Goal: Information Seeking & Learning: Understand process/instructions

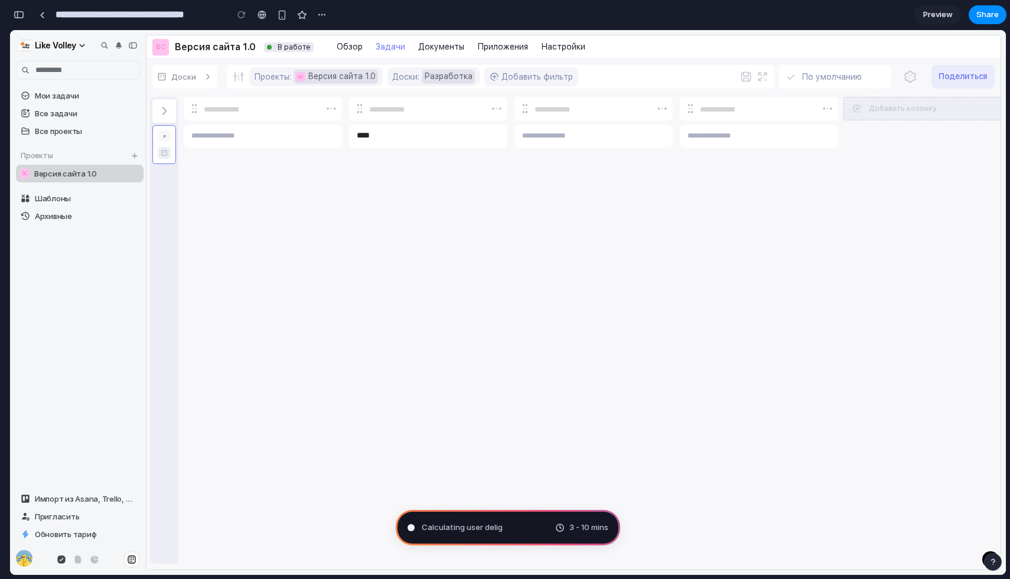
scroll to position [4, 0]
click at [438, 518] on div "Calculating user delight 3 - 10 mins" at bounding box center [508, 527] width 224 height 35
click at [426, 528] on span "Calculating user delight .." at bounding box center [468, 528] width 93 height 12
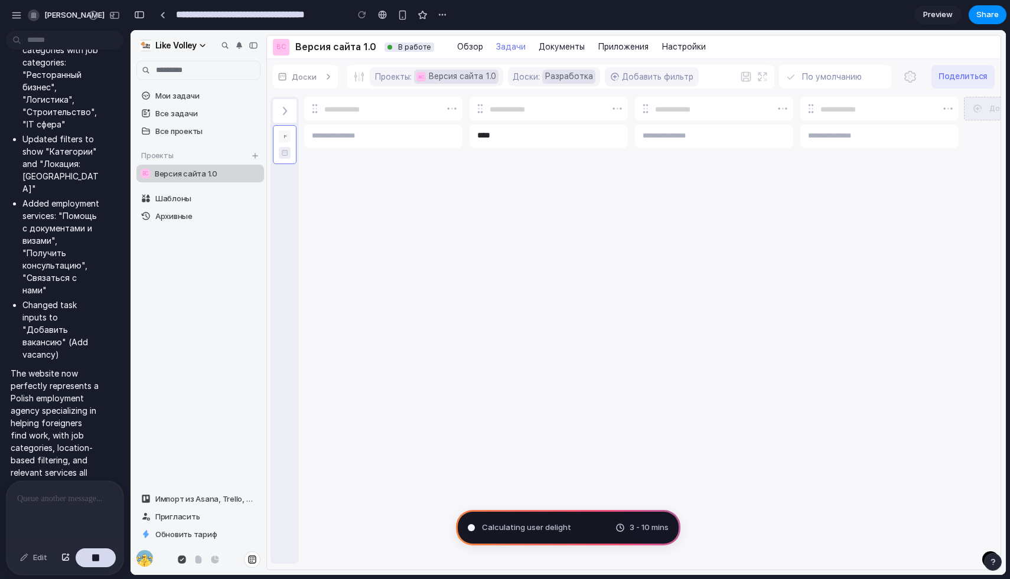
click at [34, 506] on div at bounding box center [64, 512] width 117 height 63
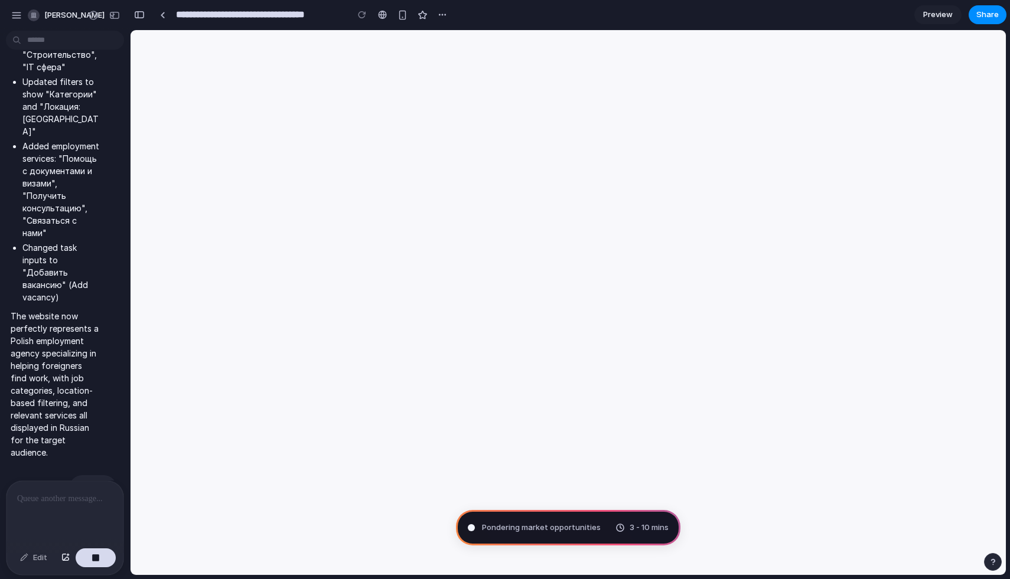
scroll to position [0, 0]
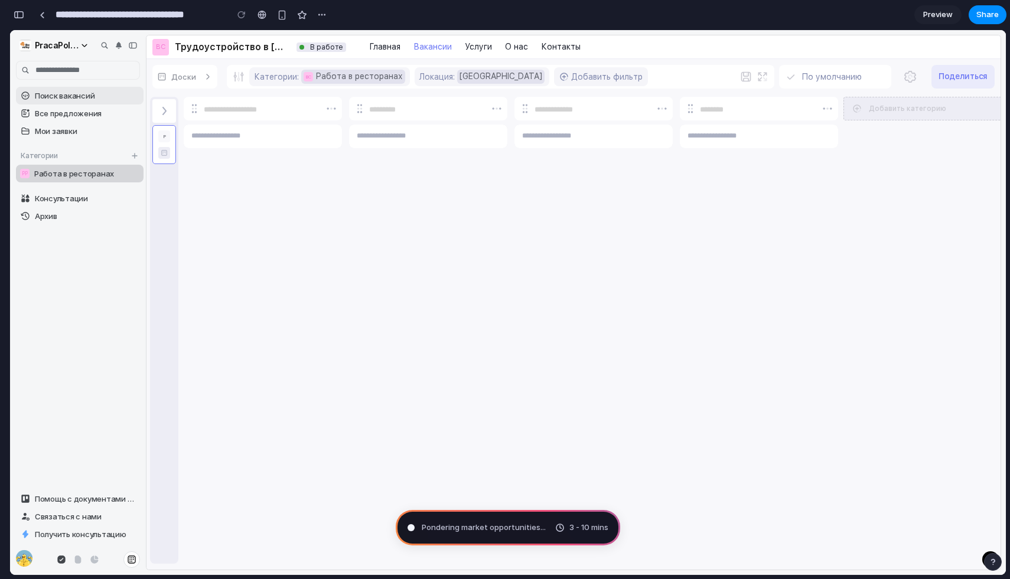
click at [81, 94] on span "Поиск вакансий" at bounding box center [87, 95] width 104 height 9
click at [80, 105] on link "Все предложения" at bounding box center [80, 114] width 128 height 18
click at [79, 126] on span "Мои заявки" at bounding box center [87, 130] width 104 height 9
click at [79, 135] on span "Мои заявки" at bounding box center [87, 130] width 104 height 9
click at [475, 73] on span "[GEOGRAPHIC_DATA]" at bounding box center [500, 76] width 83 height 9
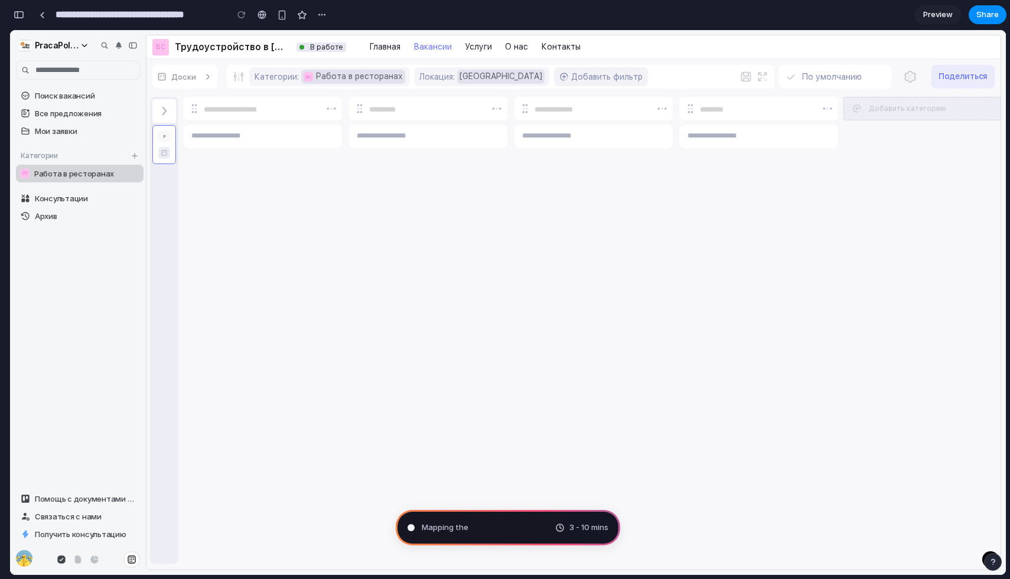
click at [579, 72] on button "Добавить фильтр" at bounding box center [601, 76] width 94 height 19
click at [487, 50] on link "Услуги" at bounding box center [478, 47] width 33 height 15
click at [524, 41] on link "О нас" at bounding box center [516, 47] width 29 height 15
click at [47, 497] on span "Помощь с документами и визами" at bounding box center [80, 498] width 90 height 9
click at [54, 510] on button "Связаться с нами" at bounding box center [78, 517] width 124 height 18
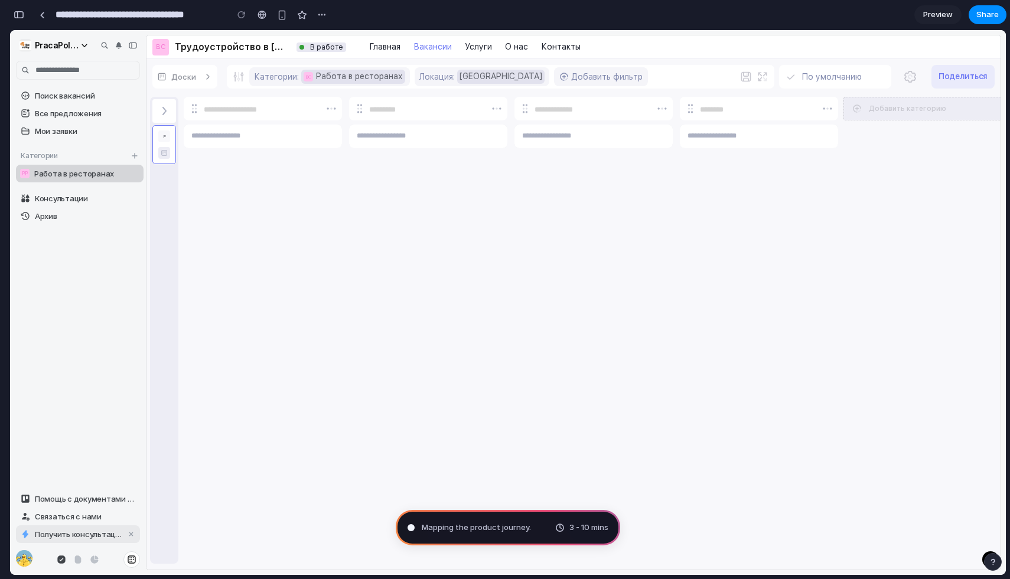
click at [58, 526] on link "Получить консультацию" at bounding box center [78, 535] width 124 height 18
click at [60, 560] on icon at bounding box center [61, 560] width 8 height 8
click at [80, 560] on icon at bounding box center [78, 560] width 6 height 8
click at [89, 559] on link at bounding box center [94, 559] width 17 height 17
click at [141, 557] on div "Помощь с документами и визами Связаться с нами Получить консультацию" at bounding box center [78, 532] width 136 height 85
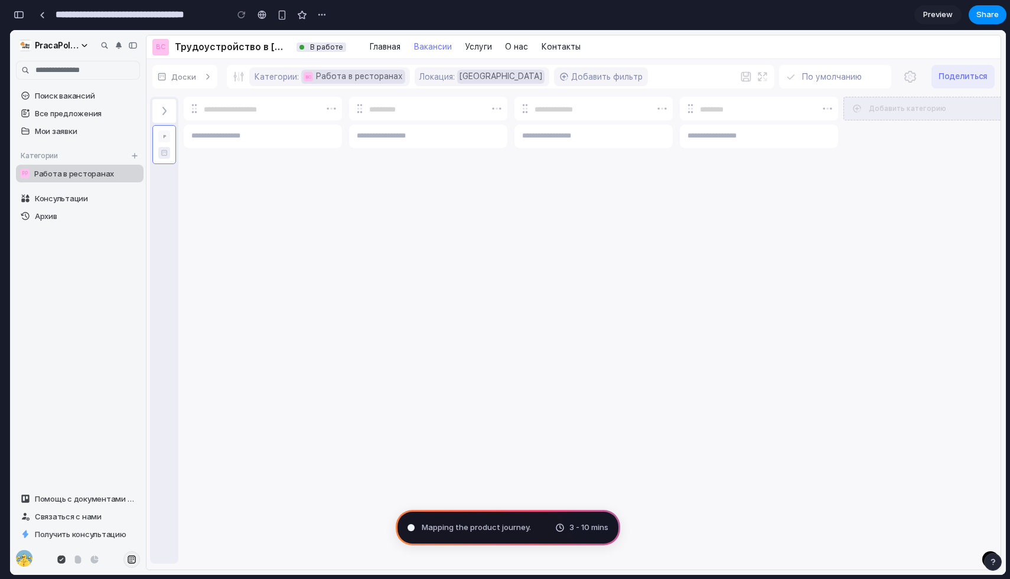
click at [137, 557] on button at bounding box center [131, 559] width 17 height 17
click at [19, 552] on img at bounding box center [24, 558] width 17 height 17
click at [72, 49] on div "PracaPoland" at bounding box center [57, 45] width 44 height 11
click at [47, 197] on span "Консультации" at bounding box center [87, 198] width 104 height 9
click at [43, 219] on span "Архив" at bounding box center [87, 215] width 104 height 9
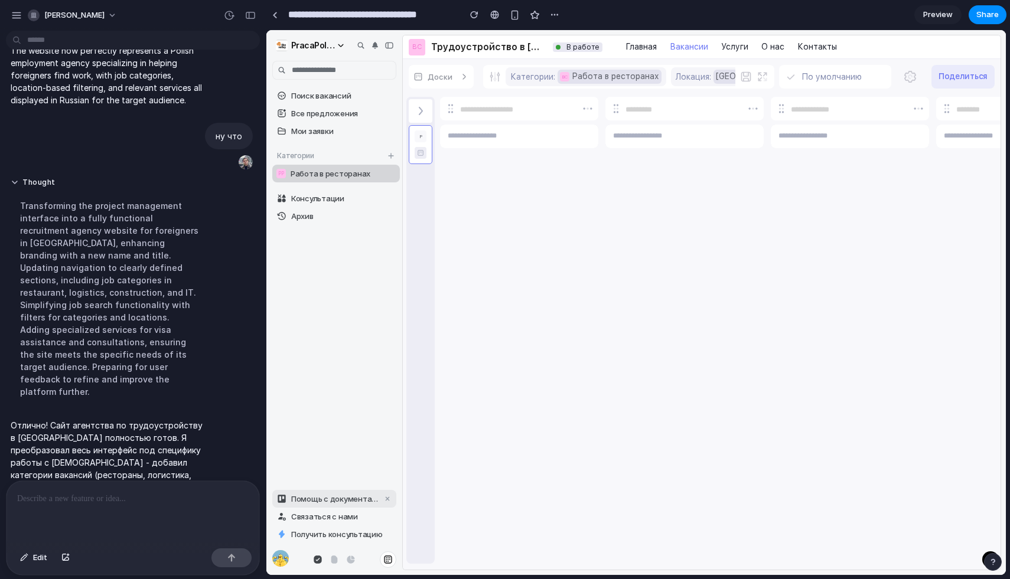
click at [341, 496] on span "Помощь с документами и визами" at bounding box center [336, 498] width 90 height 9
click at [334, 514] on span "Связаться с нами" at bounding box center [336, 516] width 90 height 9
click at [350, 164] on div "Категории" at bounding box center [336, 156] width 128 height 18
click at [437, 157] on div at bounding box center [702, 331] width 598 height 475
click at [422, 152] on div at bounding box center [420, 144] width 12 height 28
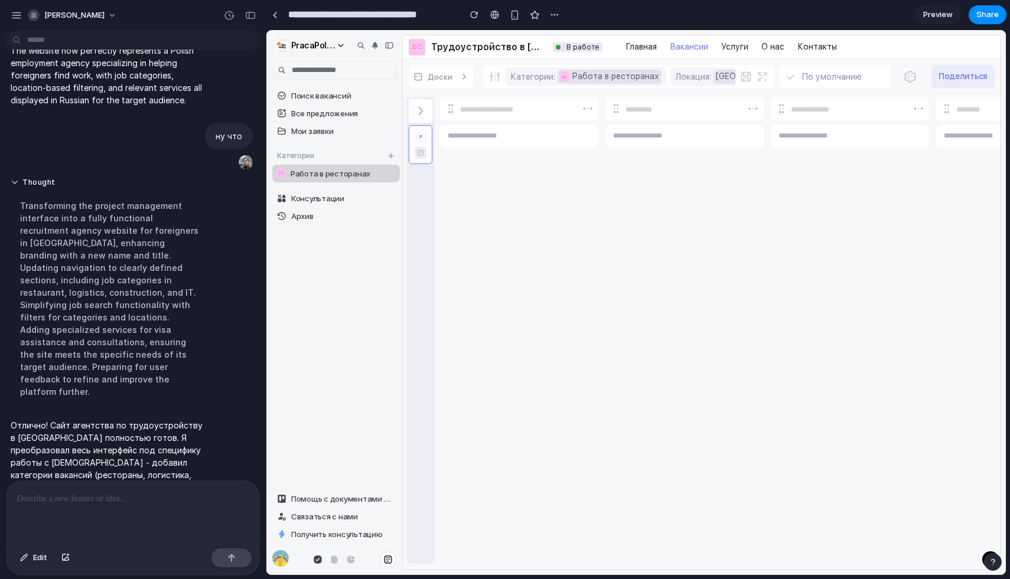
click at [423, 132] on div at bounding box center [420, 144] width 12 height 28
click at [509, 139] on textarea at bounding box center [519, 137] width 158 height 24
click at [652, 106] on input at bounding box center [684, 109] width 118 height 9
click at [648, 141] on textarea at bounding box center [684, 137] width 158 height 24
